Goal: Information Seeking & Learning: Learn about a topic

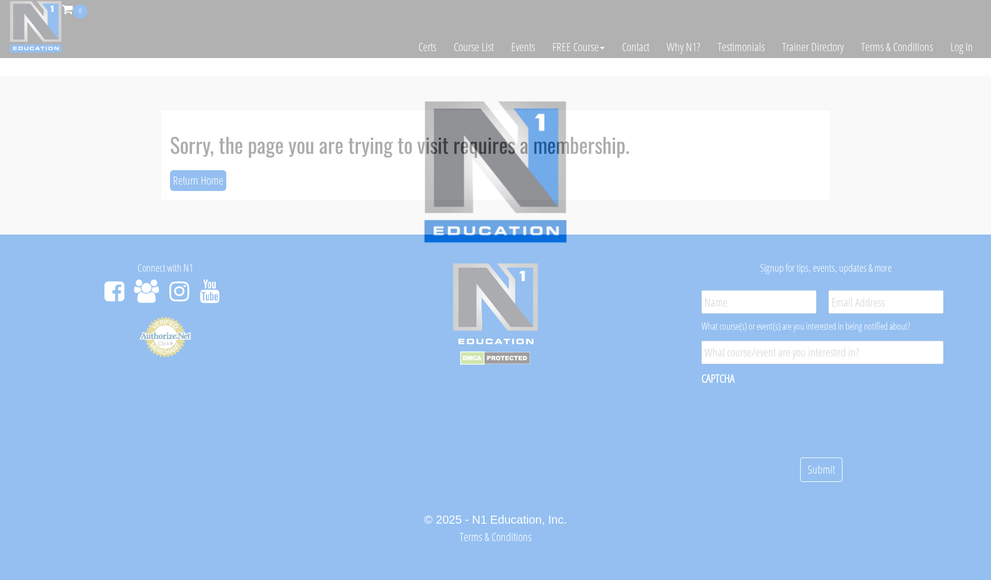
scroll to position [6, 0]
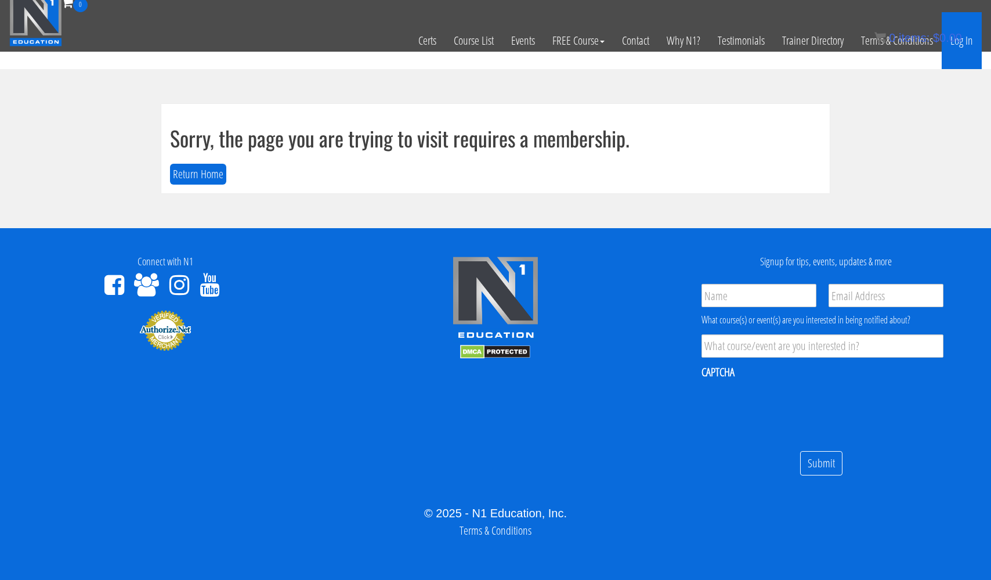
click at [962, 41] on link "Log In" at bounding box center [962, 40] width 40 height 57
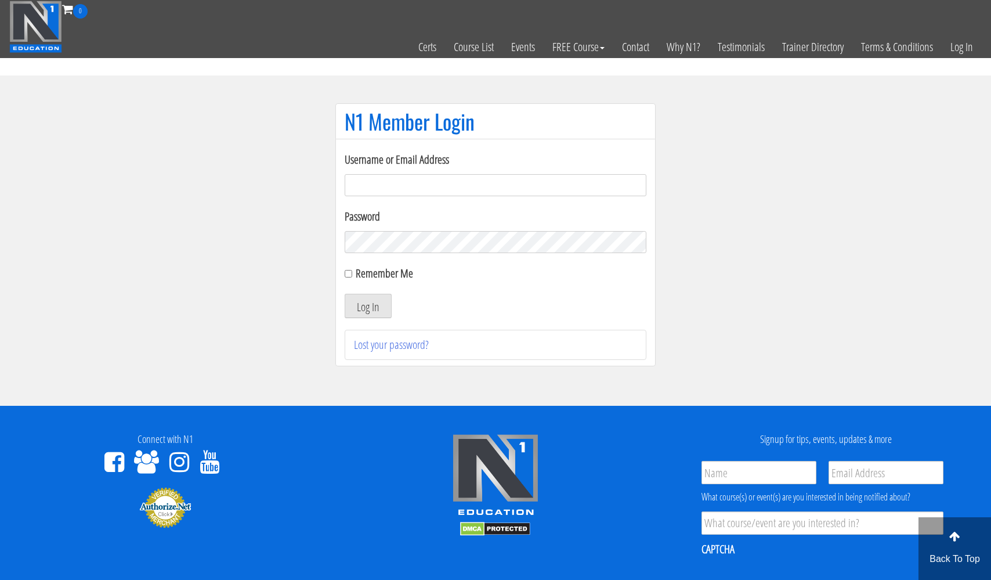
type input "[EMAIL_ADDRESS][DOMAIN_NAME]"
click at [368, 306] on button "Log In" at bounding box center [368, 306] width 47 height 24
click at [363, 308] on button "Log In" at bounding box center [368, 306] width 47 height 24
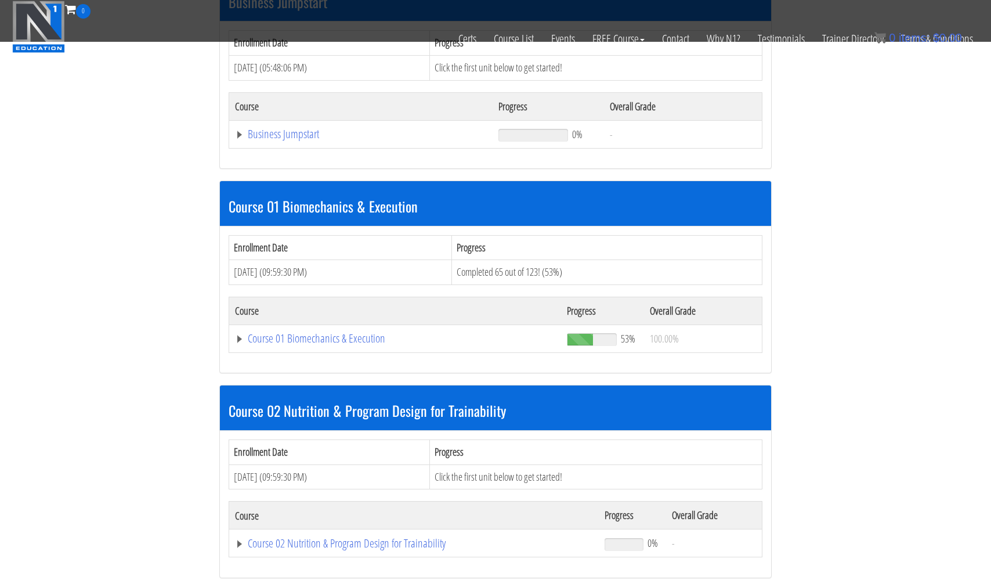
scroll to position [402, 0]
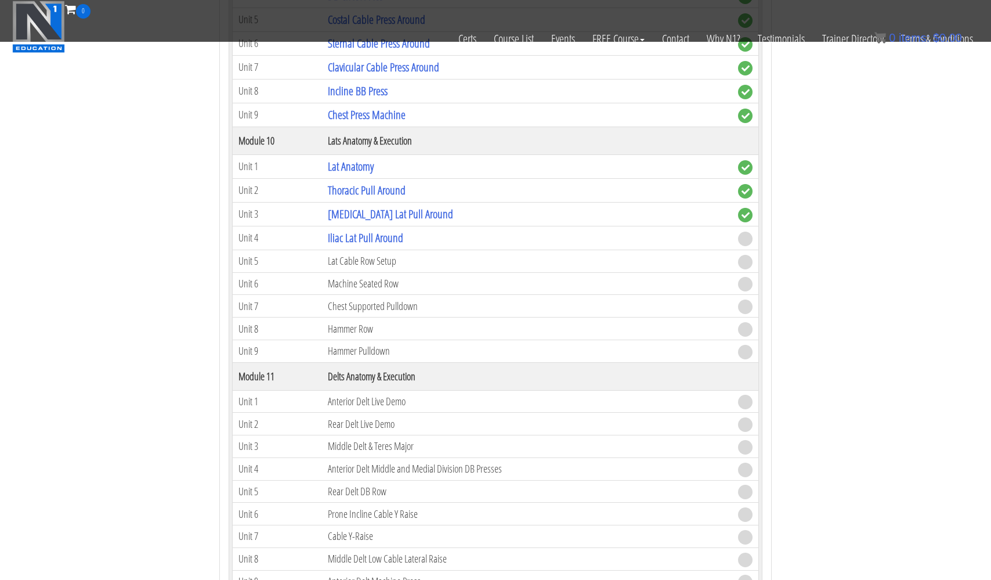
scroll to position [2380, 0]
click at [342, 234] on link "Iliac Lat Pull Around" at bounding box center [365, 237] width 75 height 16
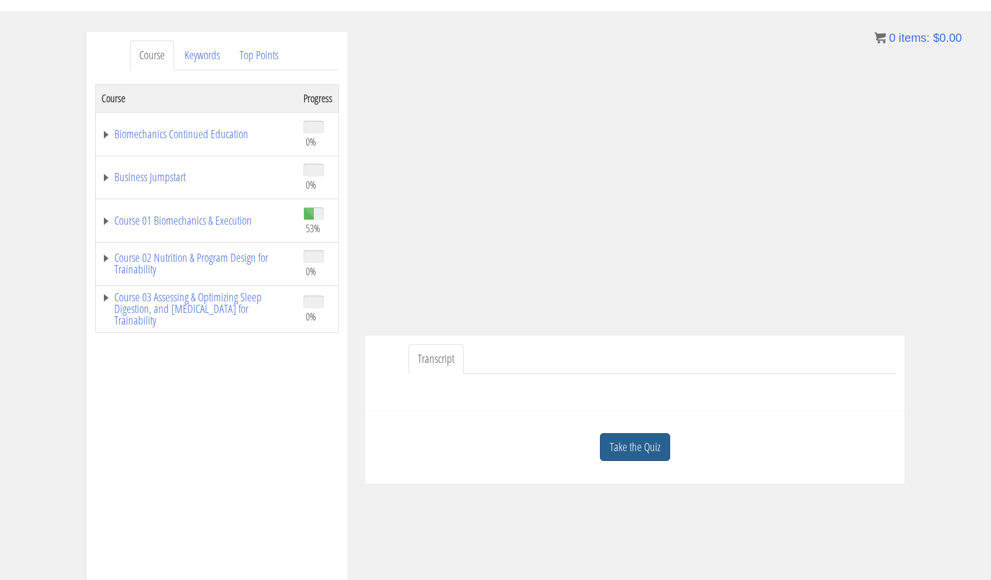
scroll to position [121, 0]
click at [634, 448] on link "Take the Quiz" at bounding box center [635, 446] width 70 height 28
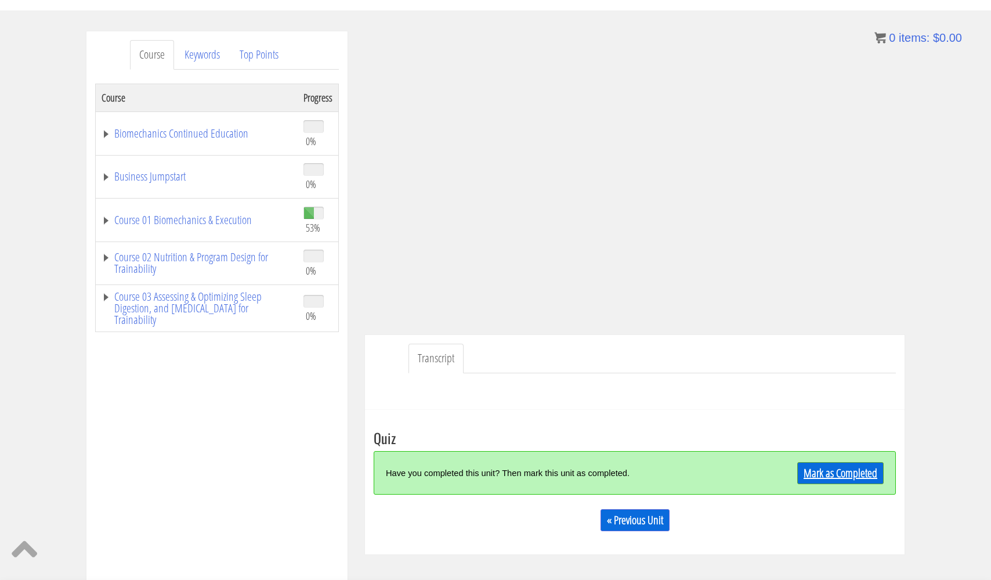
click at [814, 477] on link "Mark as Completed" at bounding box center [841, 473] width 86 height 22
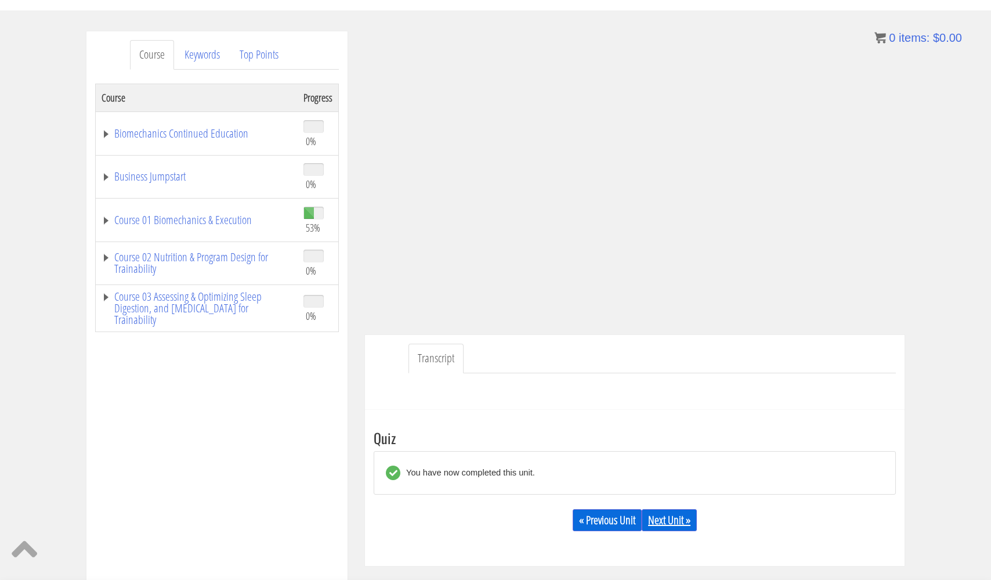
click at [683, 522] on link "Next Unit »" at bounding box center [669, 520] width 55 height 22
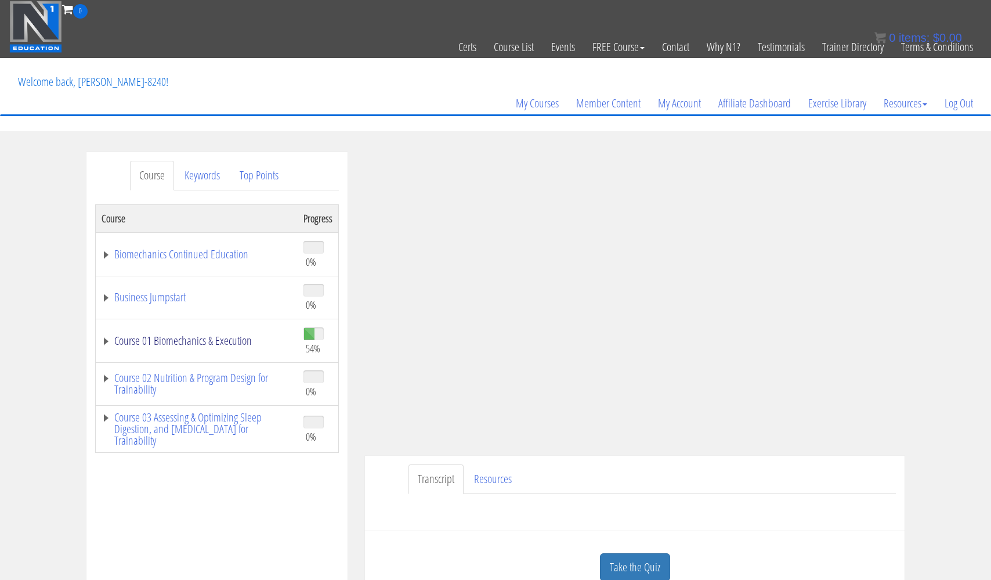
click at [235, 344] on link "Course 01 Biomechanics & Execution" at bounding box center [197, 341] width 190 height 12
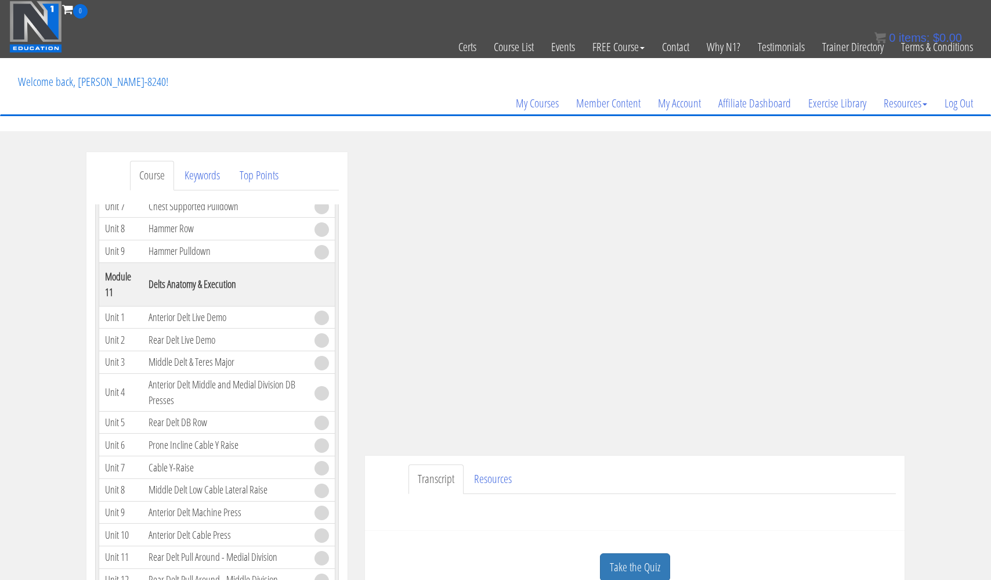
scroll to position [2361, 0]
click at [493, 475] on link "Resources" at bounding box center [493, 479] width 56 height 30
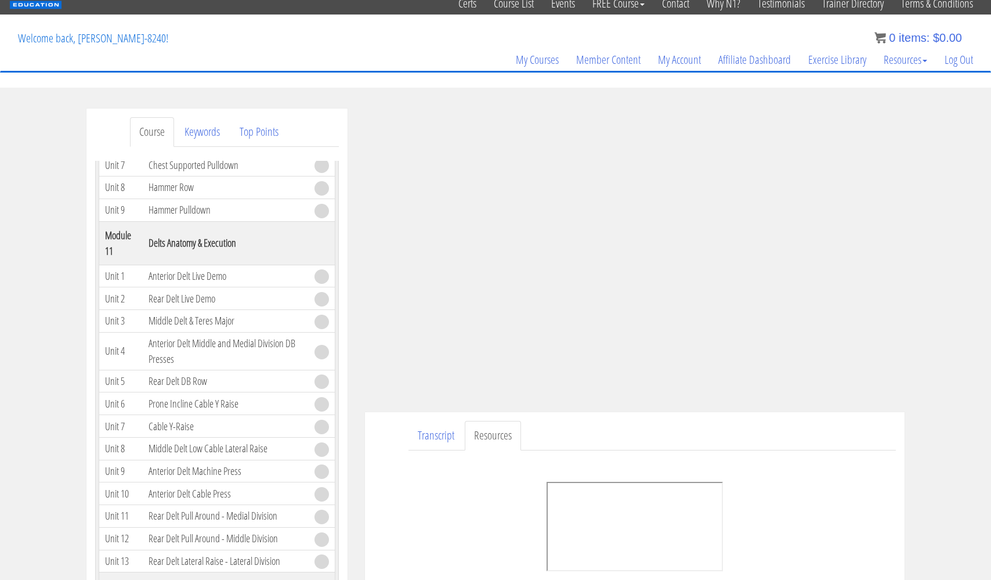
scroll to position [44, 0]
click at [424, 434] on link "Transcript" at bounding box center [436, 436] width 55 height 30
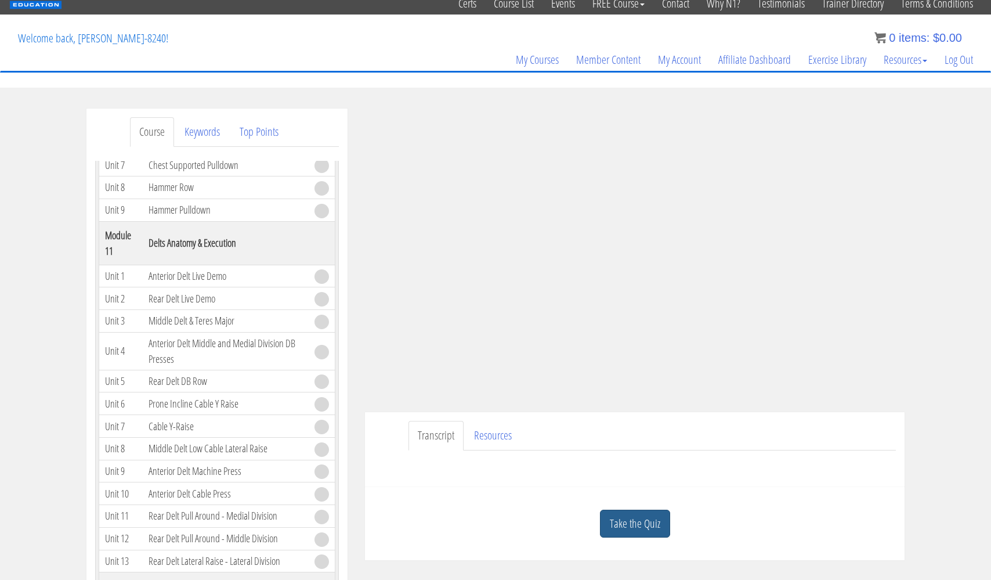
click at [626, 522] on link "Take the Quiz" at bounding box center [635, 524] width 70 height 28
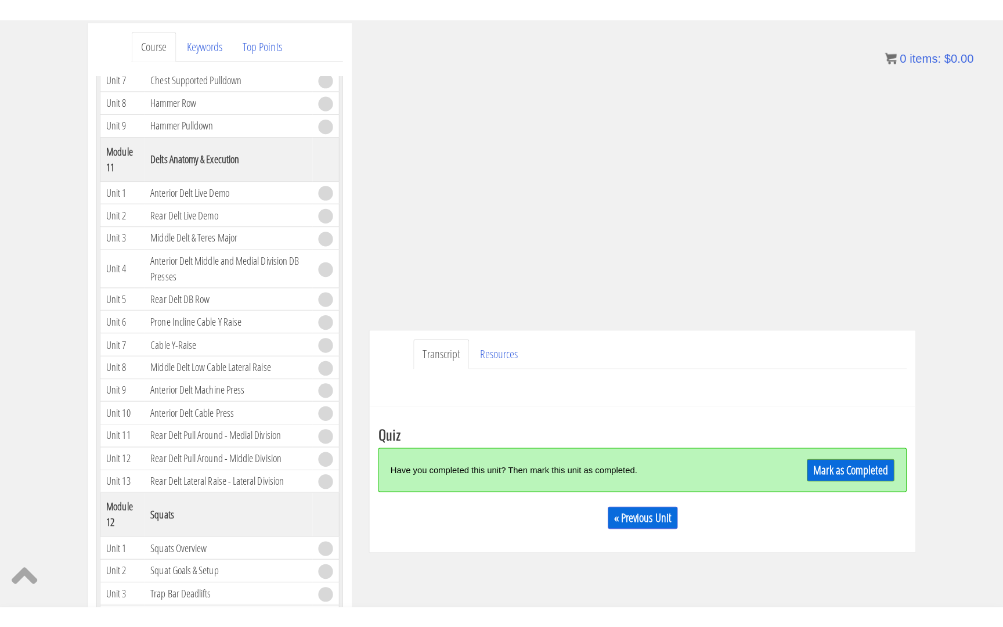
scroll to position [149, 0]
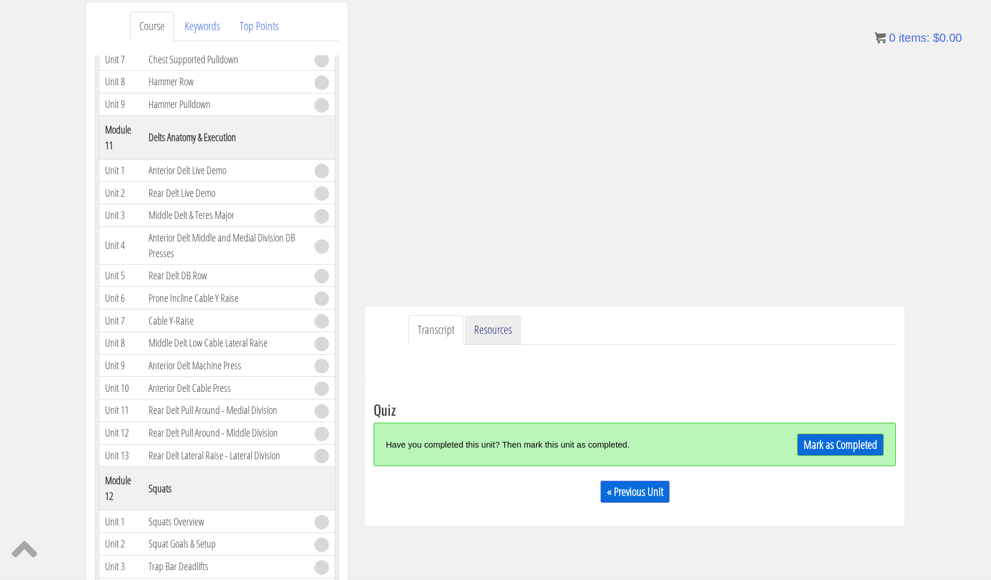
click at [493, 325] on link "Resources" at bounding box center [493, 330] width 56 height 30
